Goal: Transaction & Acquisition: Purchase product/service

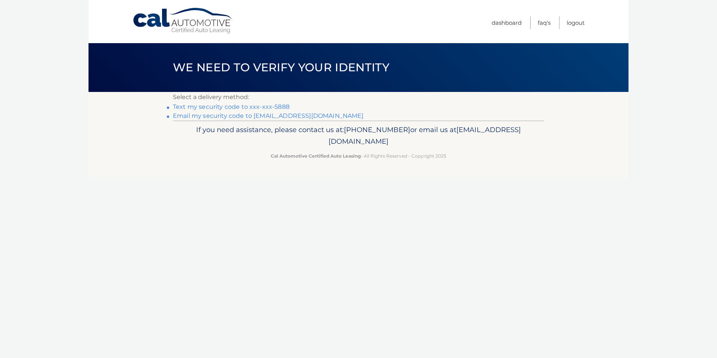
click at [207, 105] on link "Text my security code to xxx-xxx-5888" at bounding box center [231, 106] width 117 height 7
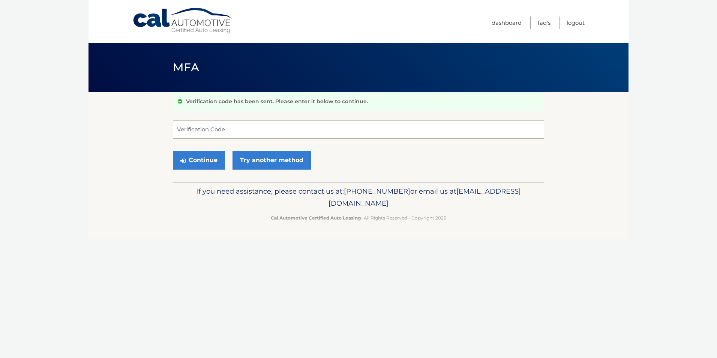
click at [228, 134] on input "Verification Code" at bounding box center [358, 129] width 371 height 19
type input "338796"
click at [218, 155] on button "Continue" at bounding box center [199, 160] width 52 height 19
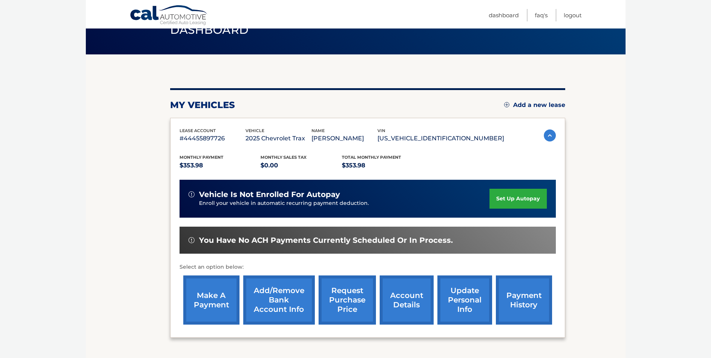
scroll to position [97, 0]
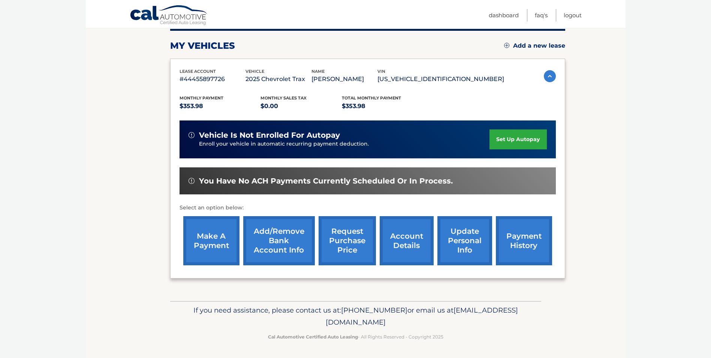
click at [215, 236] on link "make a payment" at bounding box center [211, 240] width 56 height 49
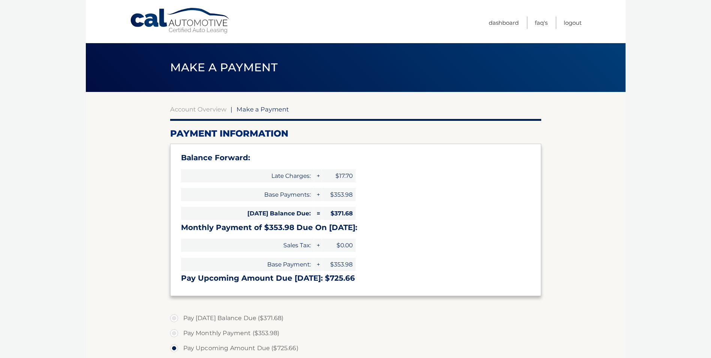
select select "MjRiYmRmMTQtZmFhNi00YjY2LTlkODAtNDkzNjU2YTgyZmRj"
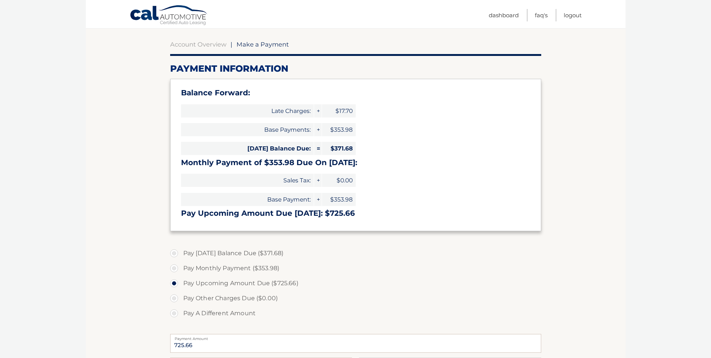
scroll to position [75, 0]
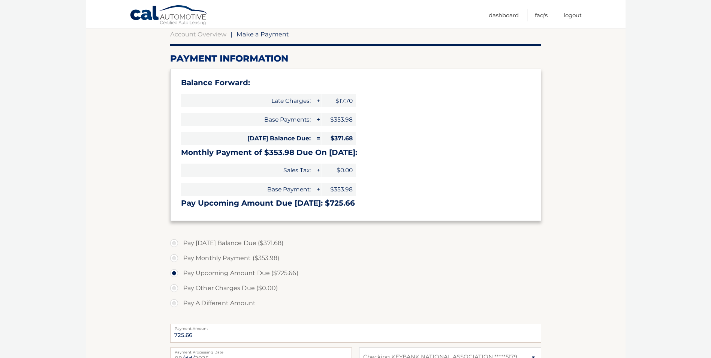
click at [177, 244] on label "Pay Today's Balance Due ($371.68)" at bounding box center [355, 243] width 371 height 15
click at [177, 244] on input "Pay Today's Balance Due ($371.68)" at bounding box center [177, 242] width 8 height 12
radio input "true"
type input "371.68"
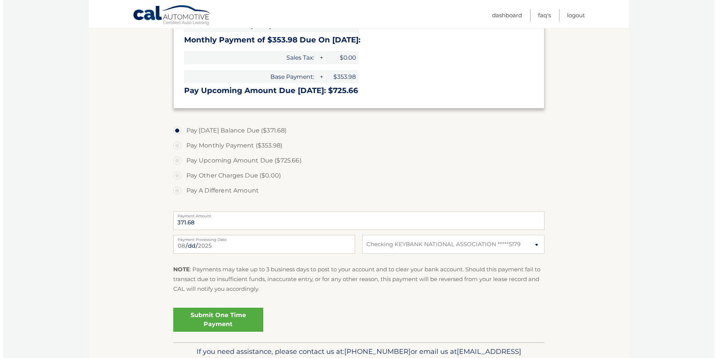
scroll to position [229, 0]
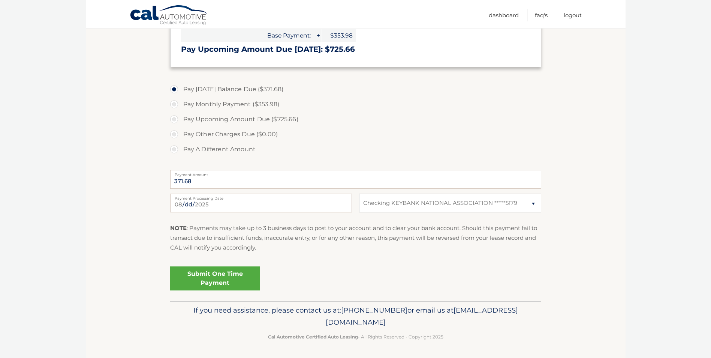
click at [227, 277] on link "Submit One Time Payment" at bounding box center [215, 278] width 90 height 24
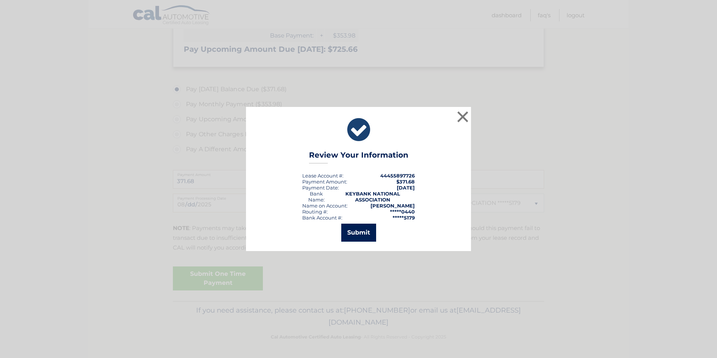
click at [362, 237] on button "Submit" at bounding box center [358, 233] width 35 height 18
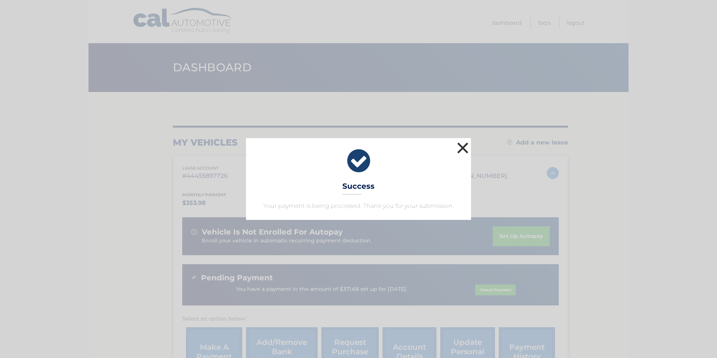
click at [461, 151] on button "×" at bounding box center [462, 147] width 15 height 15
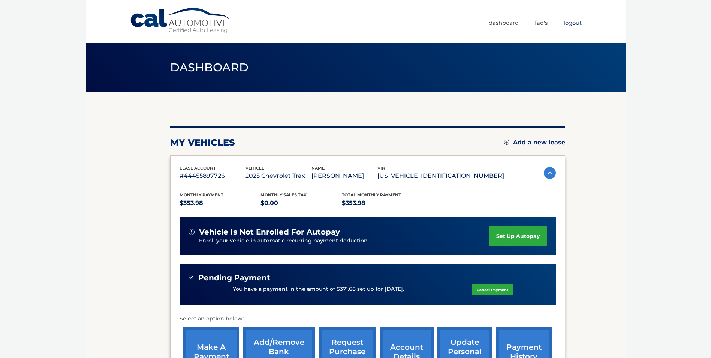
click at [572, 23] on link "Logout" at bounding box center [573, 23] width 18 height 12
